Goal: Task Accomplishment & Management: Manage account settings

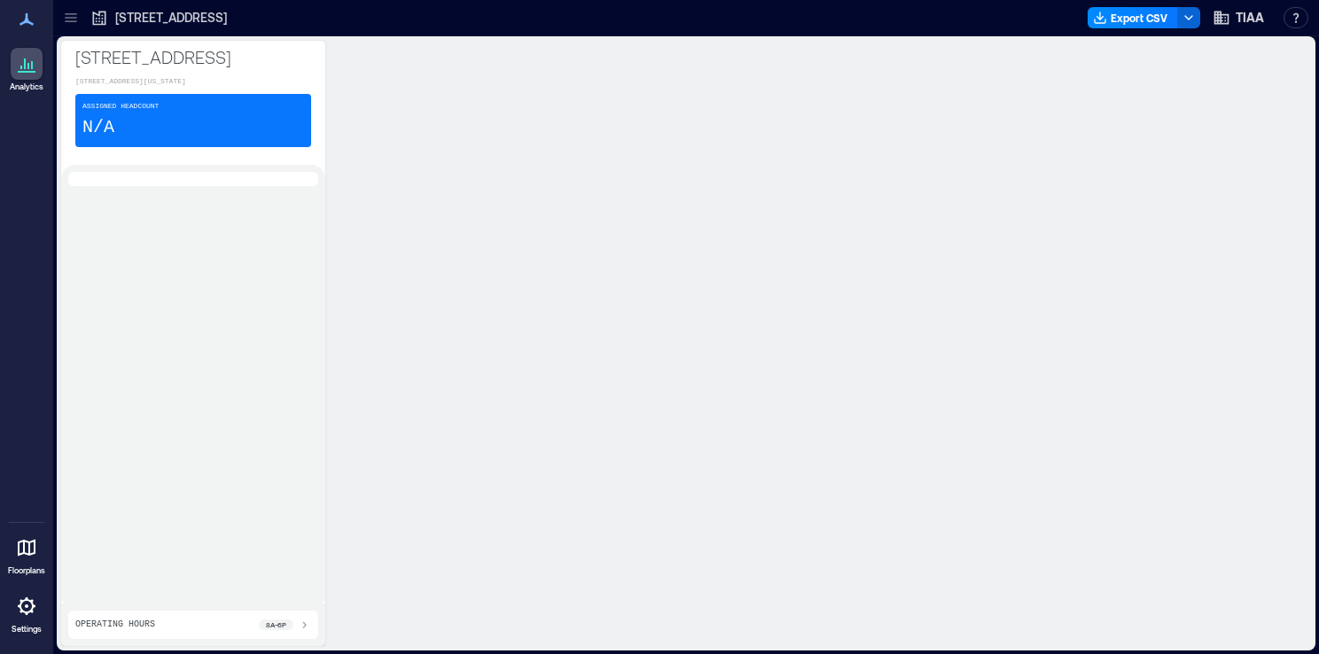
click at [28, 620] on div at bounding box center [27, 606] width 32 height 32
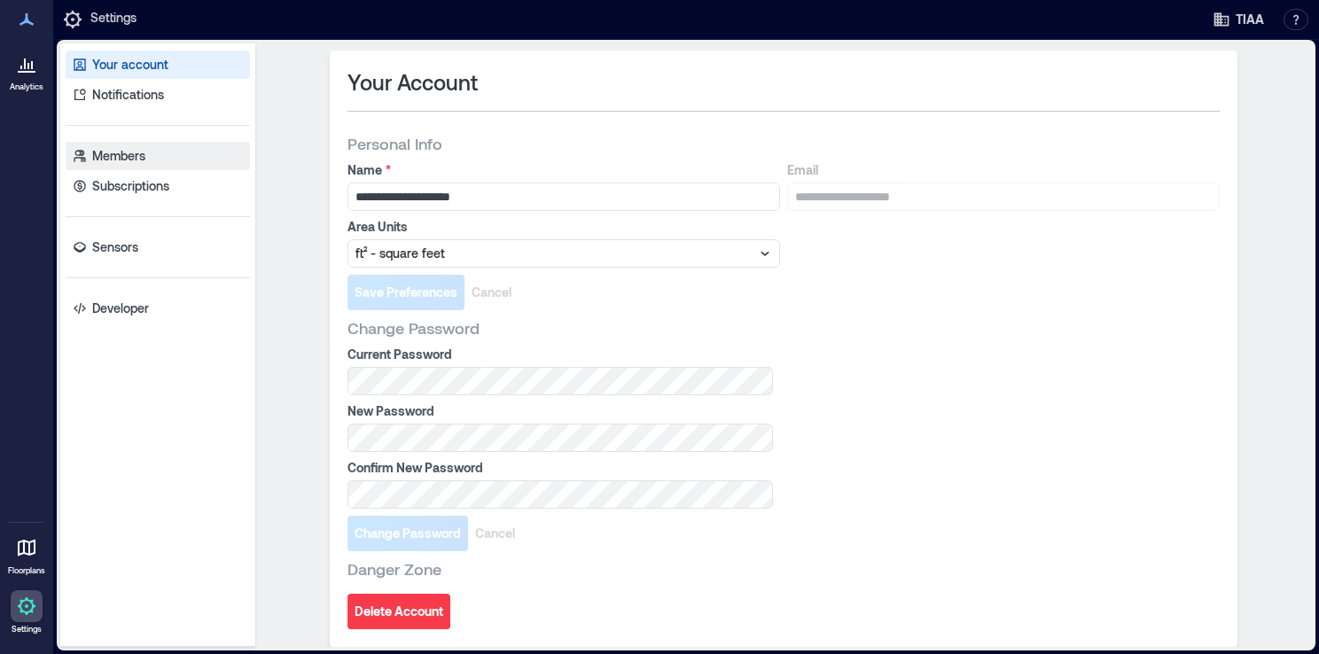
click at [135, 161] on p "Members" at bounding box center [118, 156] width 53 height 18
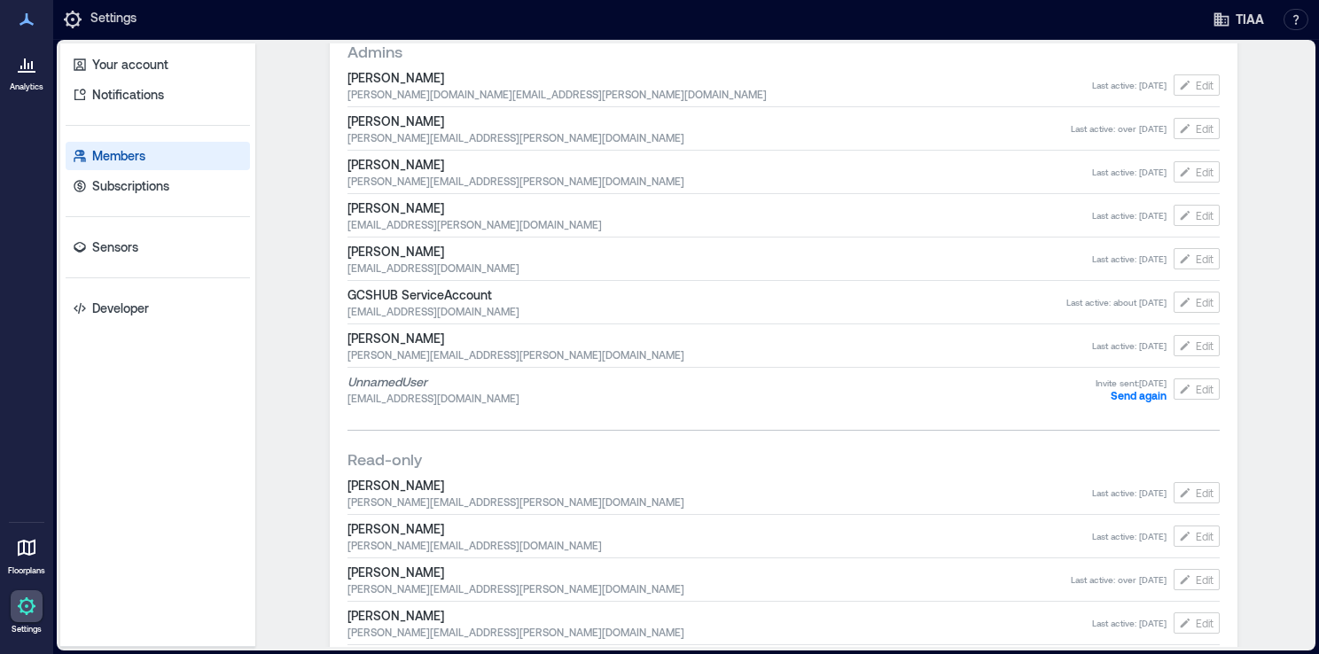
scroll to position [689, 0]
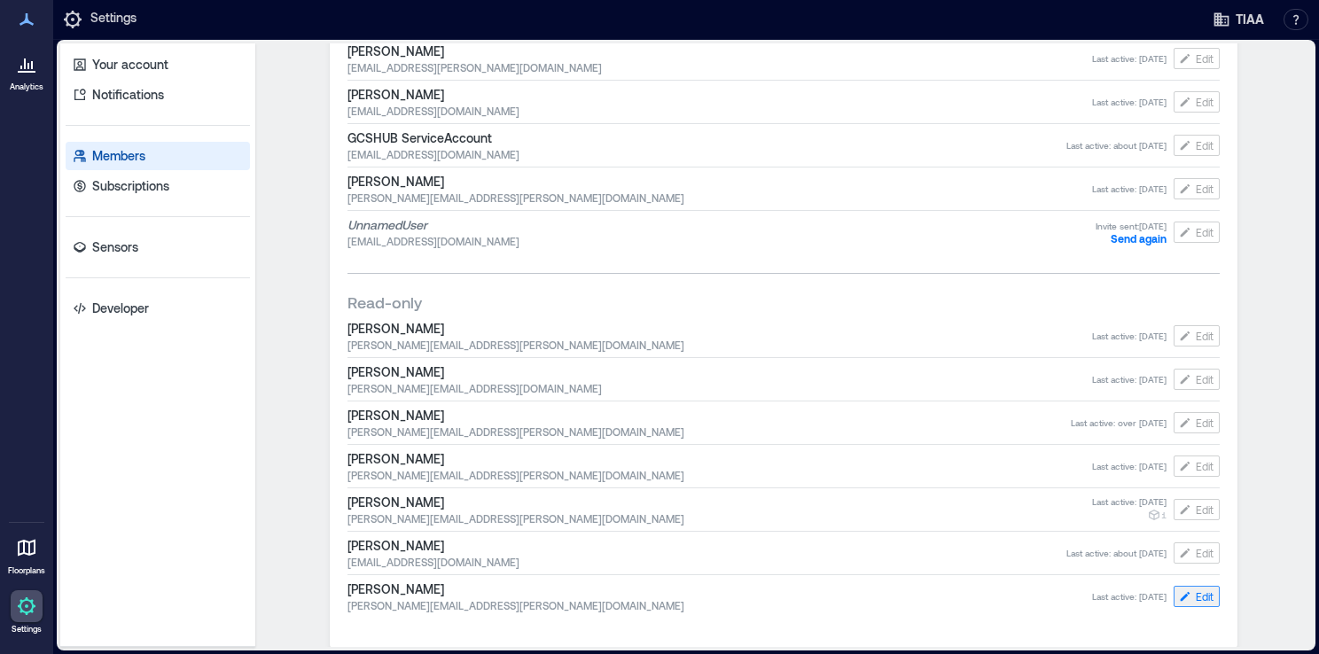
click at [972, 599] on span "Edit" at bounding box center [1205, 597] width 18 height 14
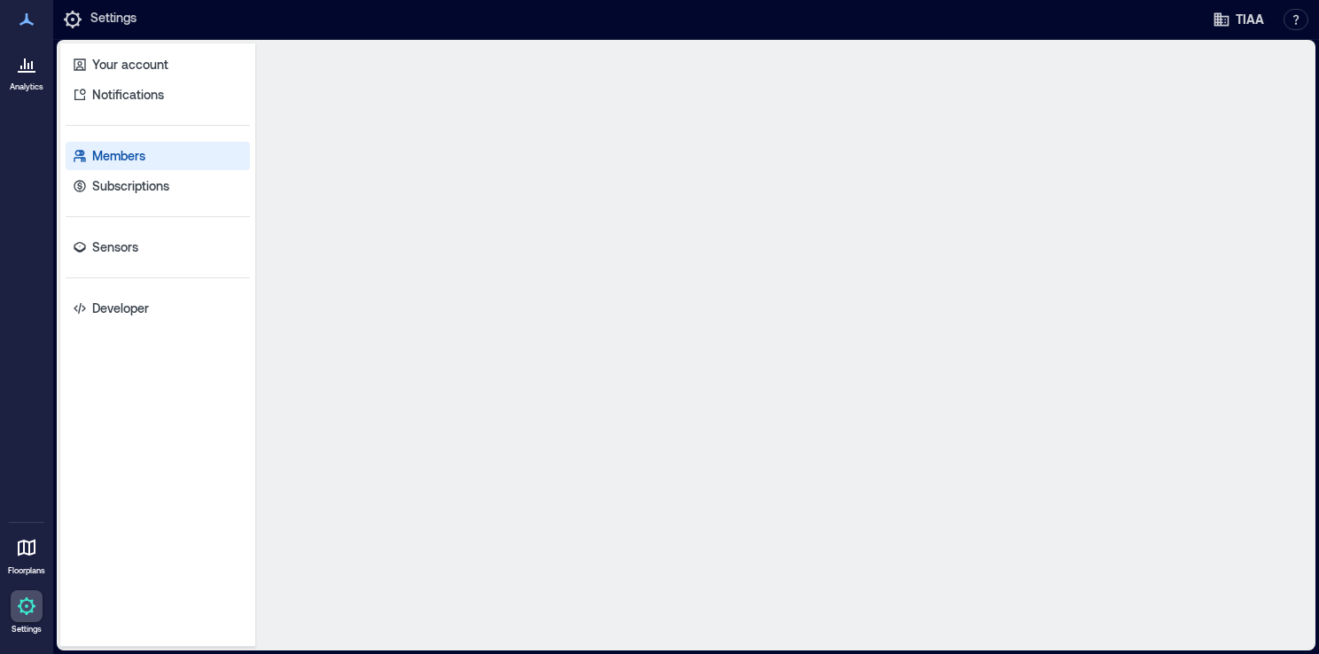
scroll to position [0, 0]
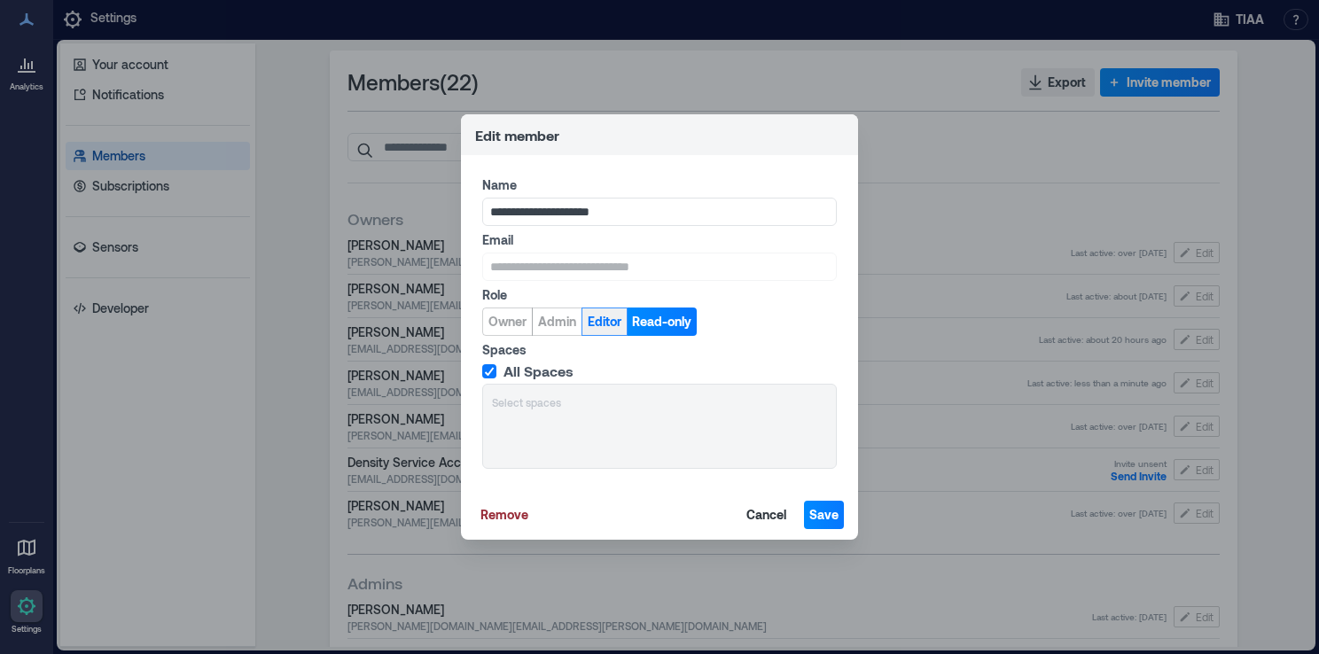
click at [598, 327] on span "Editor" at bounding box center [605, 322] width 34 height 18
click at [560, 328] on span "Admin" at bounding box center [557, 322] width 38 height 18
click at [762, 511] on span "Cancel" at bounding box center [766, 515] width 40 height 18
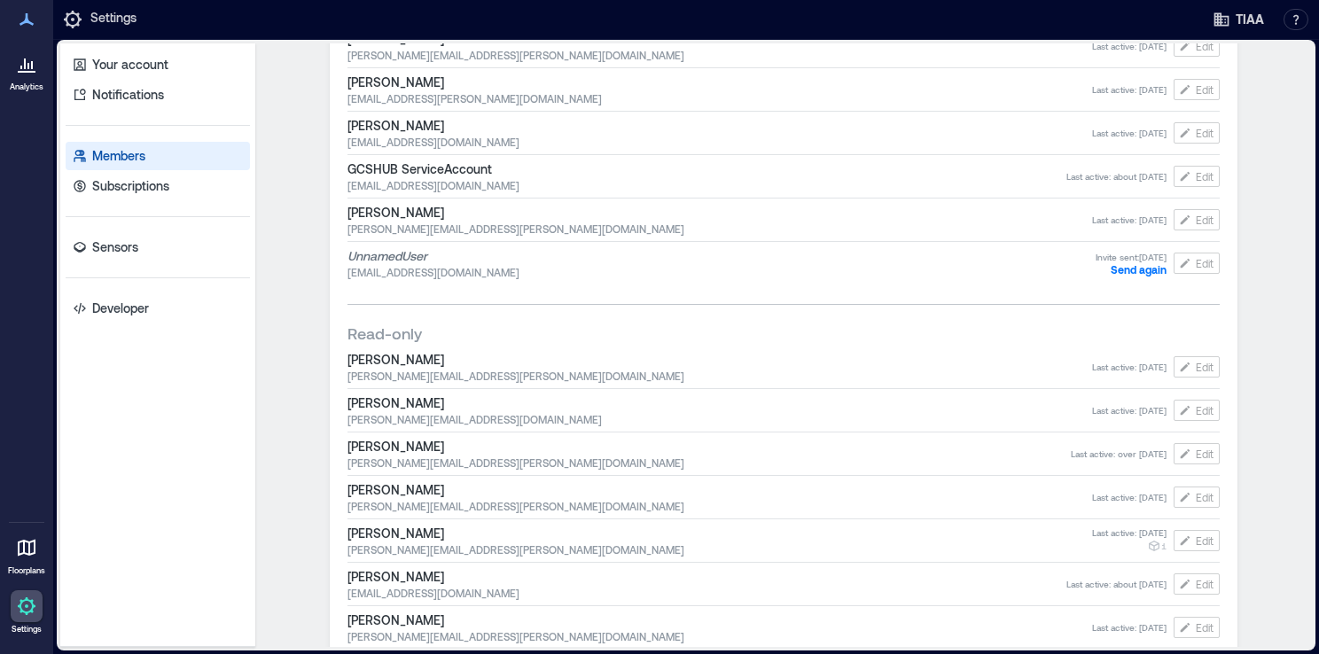
scroll to position [689, 0]
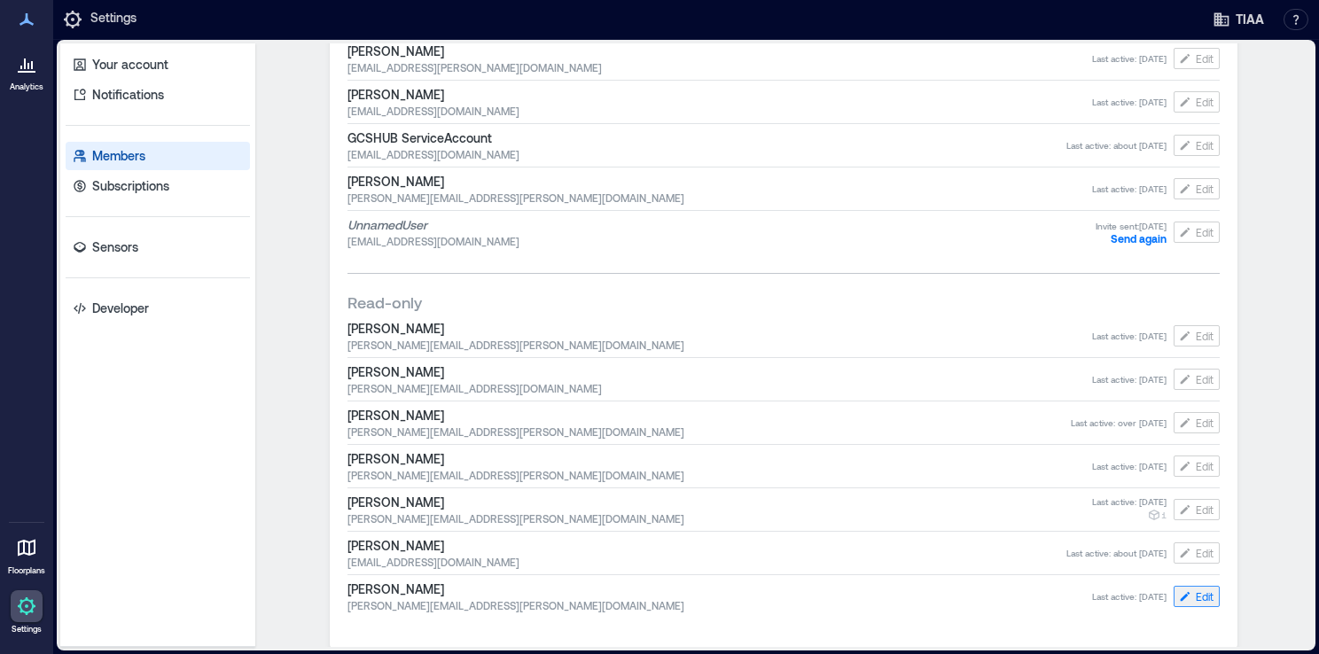
click at [972, 599] on button "Edit" at bounding box center [1197, 596] width 46 height 21
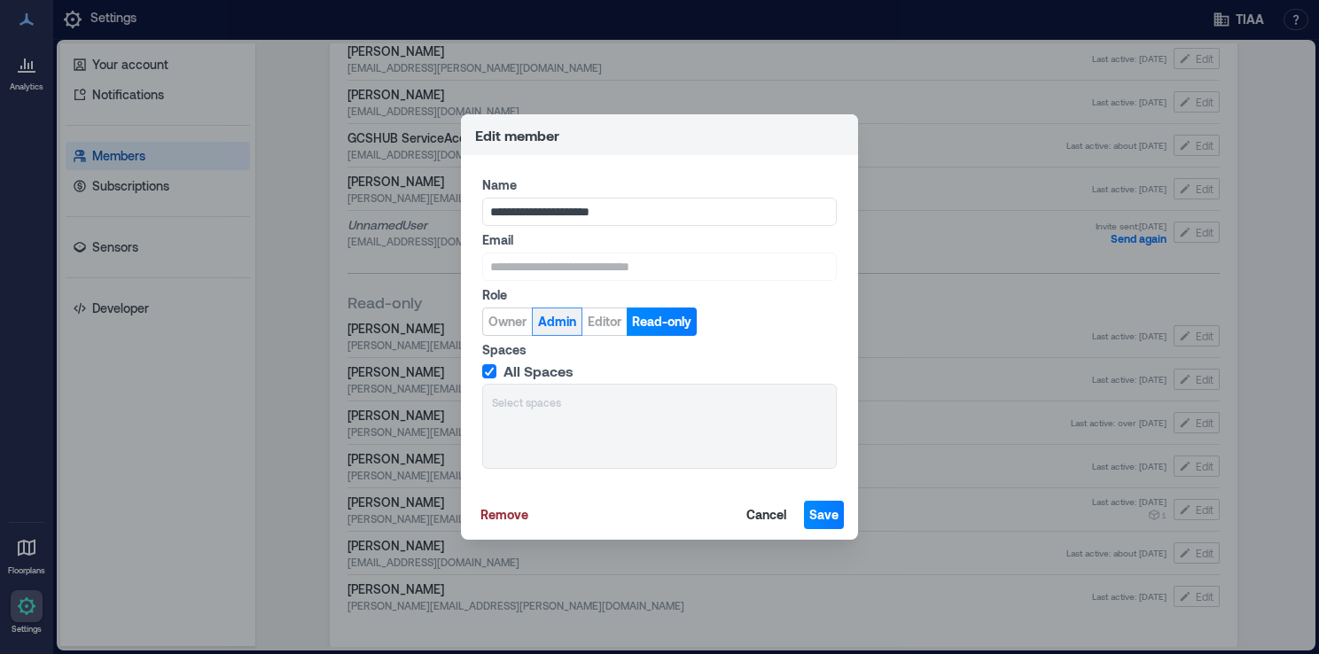
click at [556, 324] on span "Admin" at bounding box center [557, 322] width 38 height 18
click at [833, 517] on span "Save" at bounding box center [823, 515] width 29 height 18
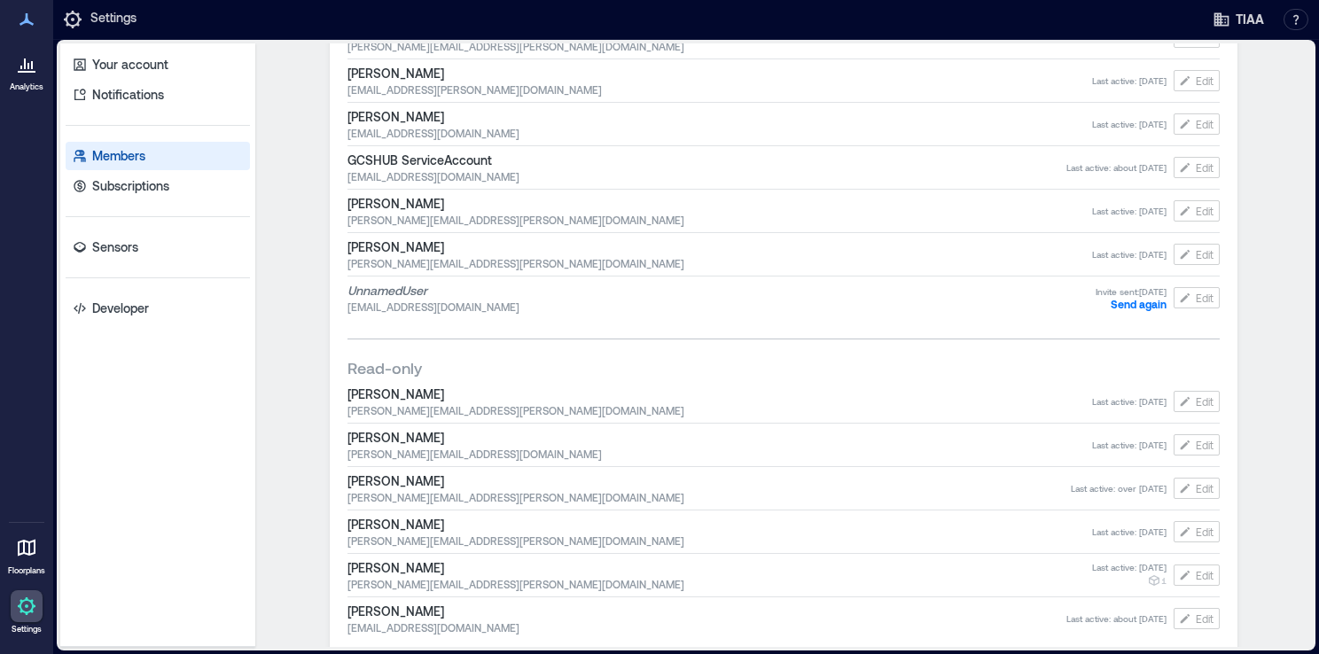
scroll to position [689, 0]
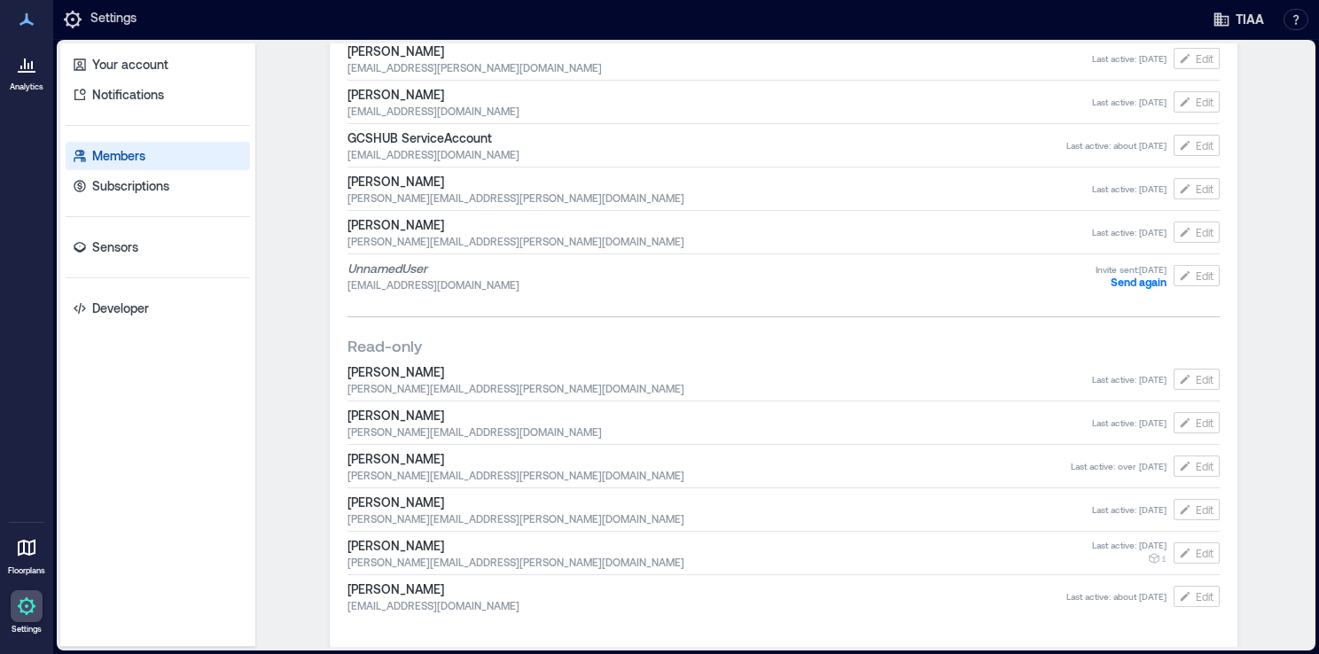
click at [1203, 516] on span "Edit" at bounding box center [1205, 510] width 18 height 14
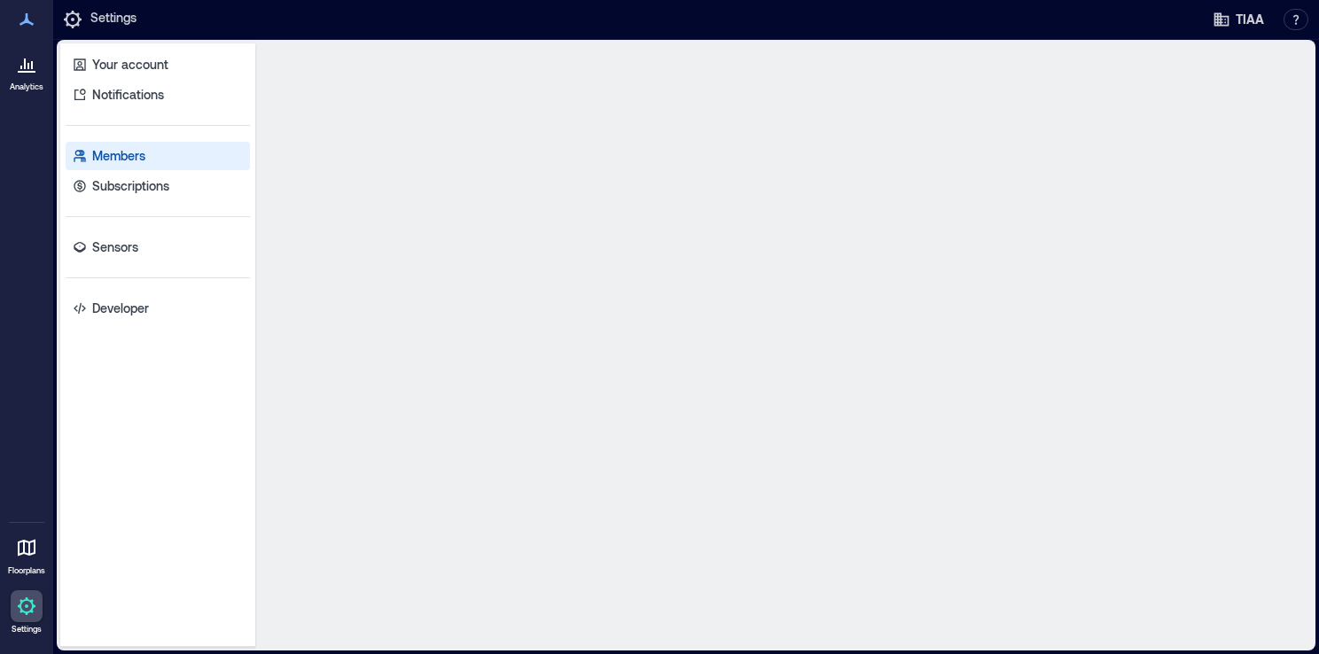
scroll to position [0, 0]
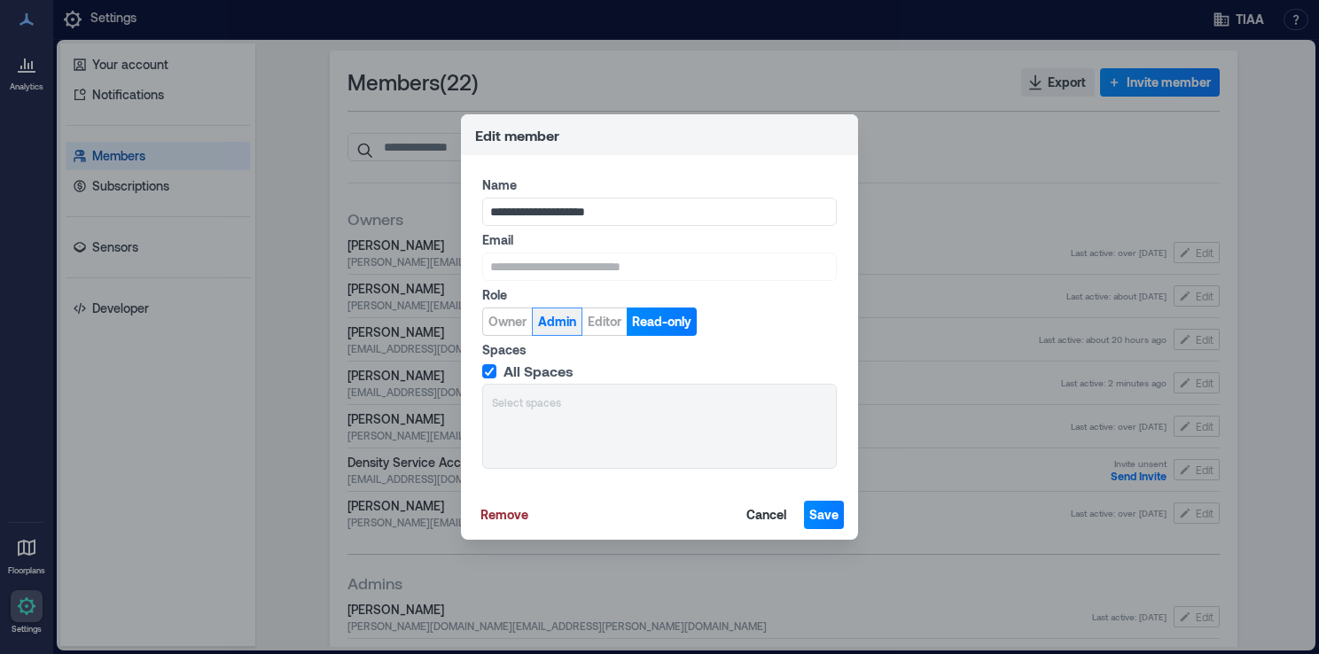
click at [564, 328] on span "Admin" at bounding box center [557, 322] width 38 height 18
click at [837, 524] on button "Save" at bounding box center [824, 515] width 40 height 28
